Goal: Transaction & Acquisition: Purchase product/service

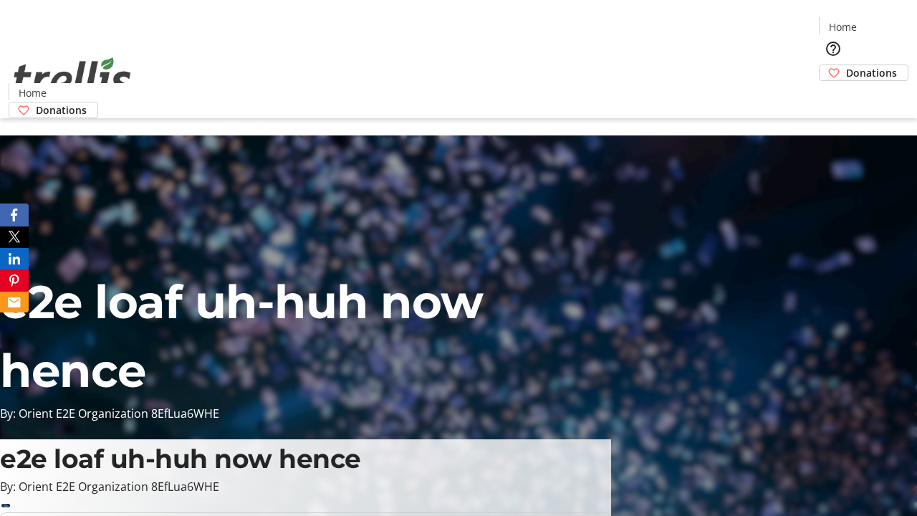
click at [846, 65] on span "Donations" at bounding box center [871, 72] width 51 height 15
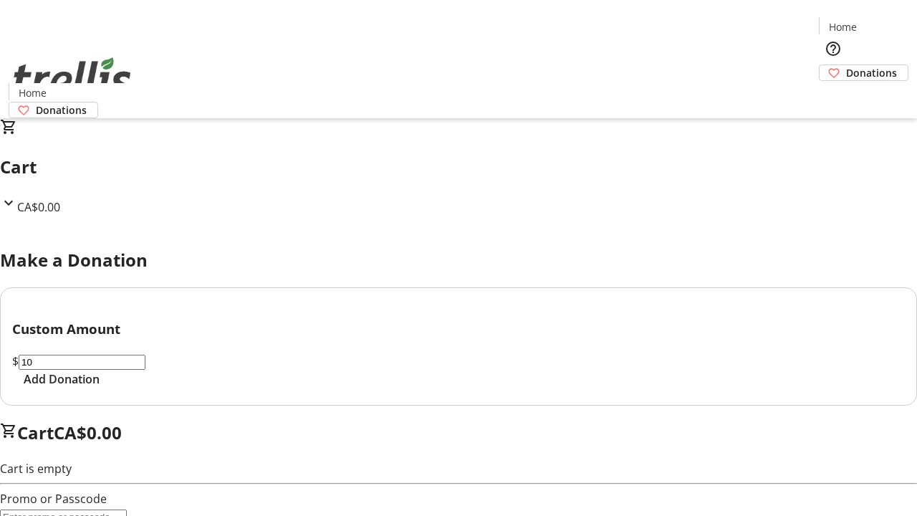
click at [100, 387] on span "Add Donation" at bounding box center [62, 378] width 76 height 17
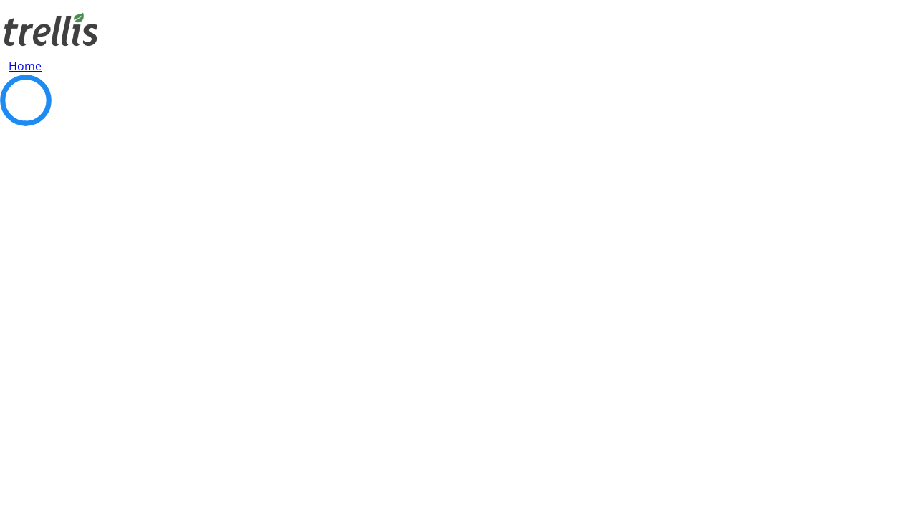
select select "CA"
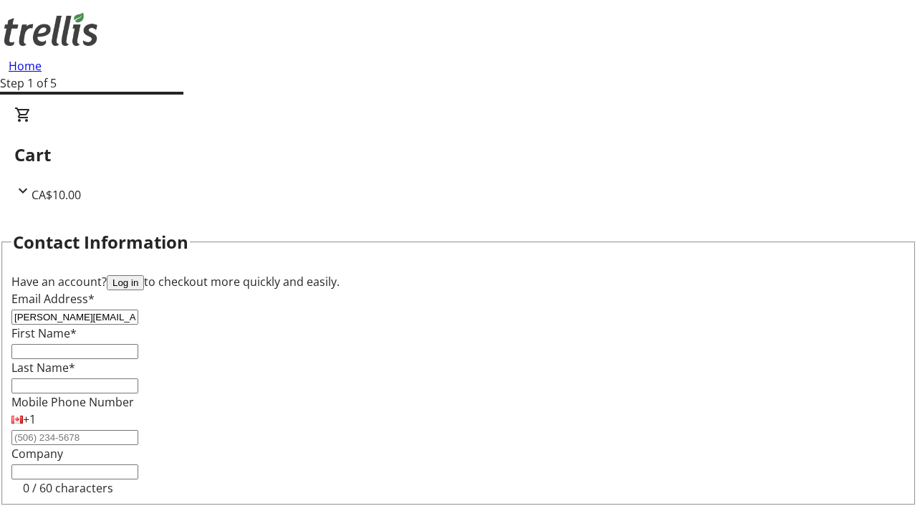
type input "[PERSON_NAME][EMAIL_ADDRESS][DOMAIN_NAME]"
type input "[PERSON_NAME]"
type input "[GEOGRAPHIC_DATA]"
type input "[STREET_ADDRESS][PERSON_NAME]"
type input "Kelowna"
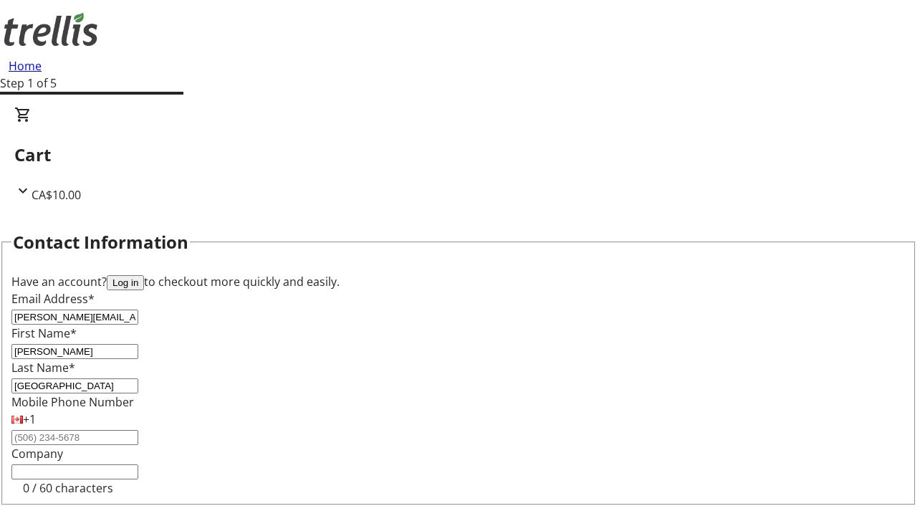
select select "BC"
type input "Kelowna"
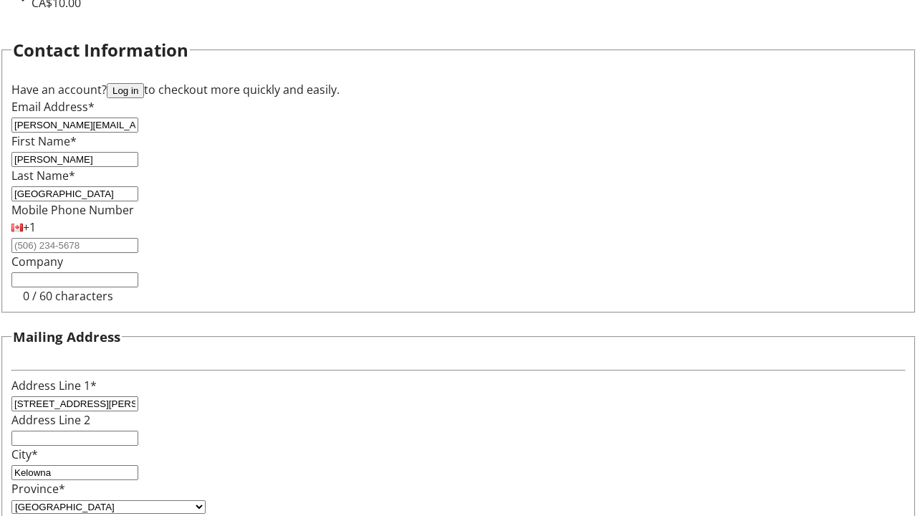
type input "V1Y 0C2"
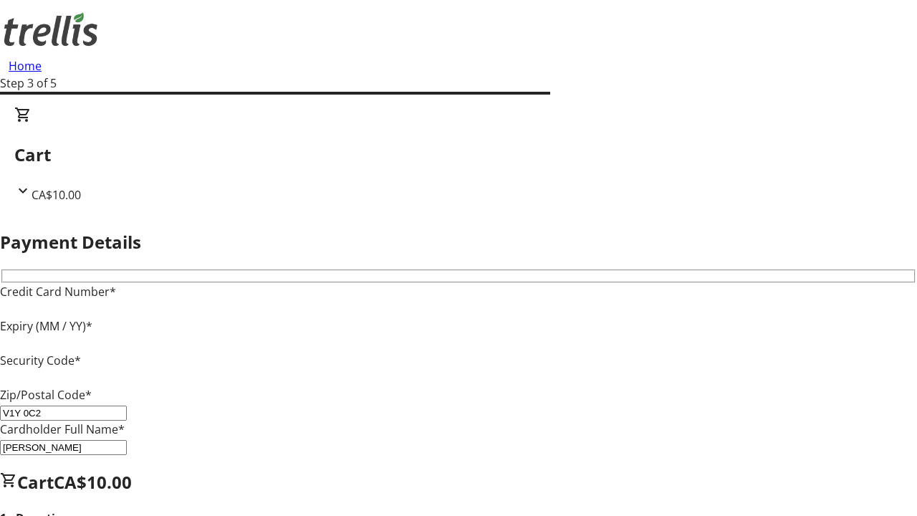
type input "V1Y 0C2"
